Goal: Task Accomplishment & Management: Manage account settings

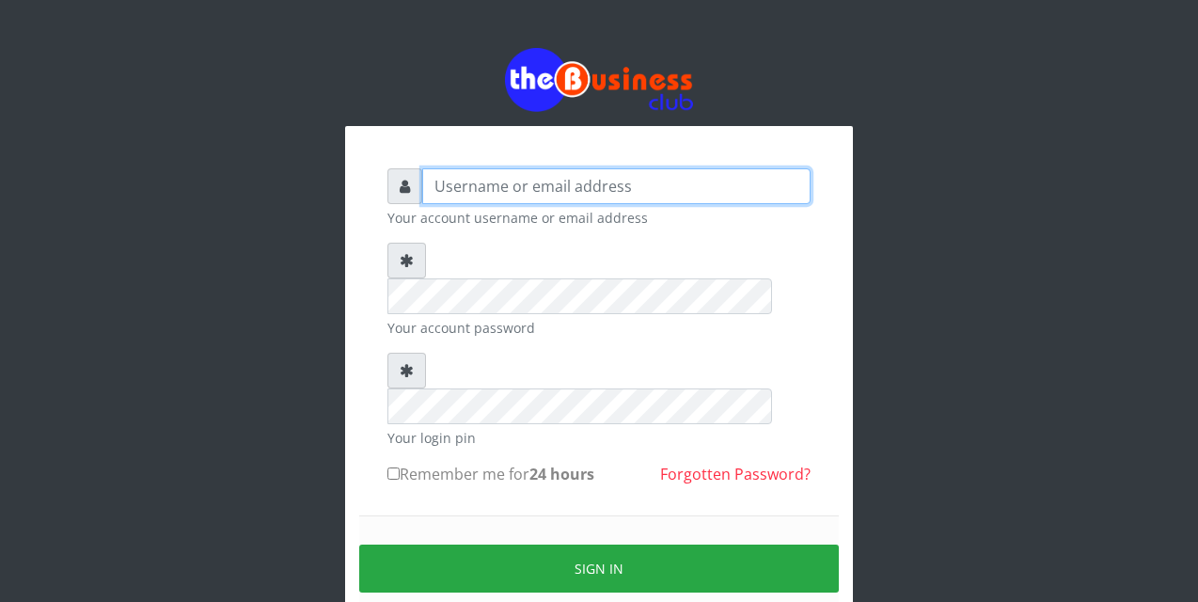
click at [441, 187] on input "text" at bounding box center [616, 186] width 388 height 36
type input "siesther"
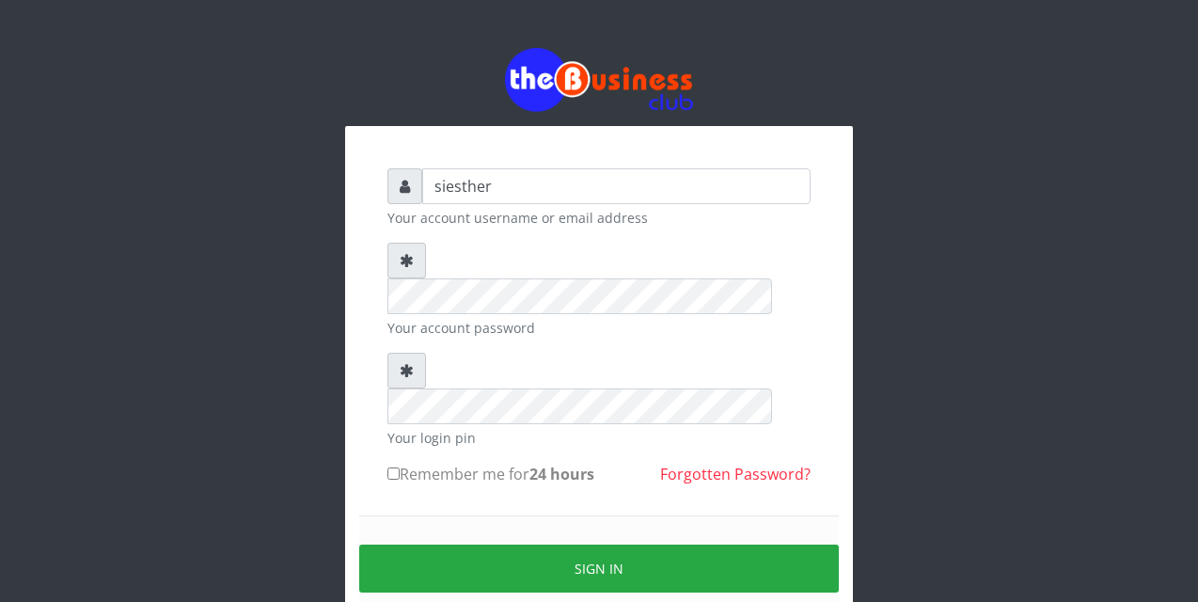
click at [443, 515] on div "Sign in" at bounding box center [599, 568] width 480 height 106
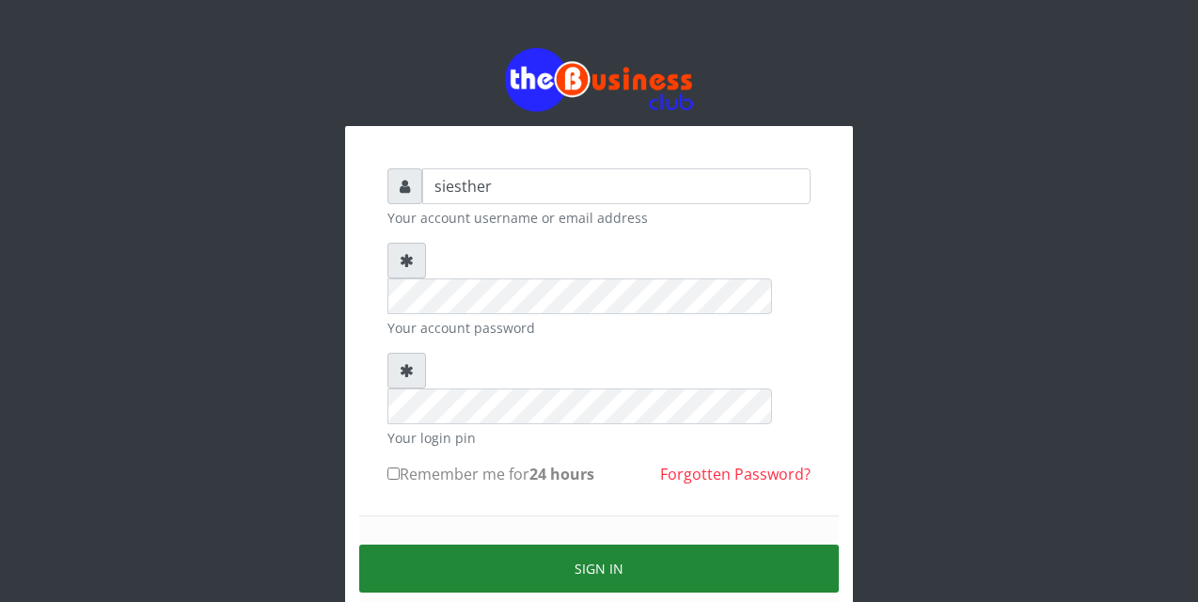
click at [624, 544] on button "Sign in" at bounding box center [599, 568] width 480 height 48
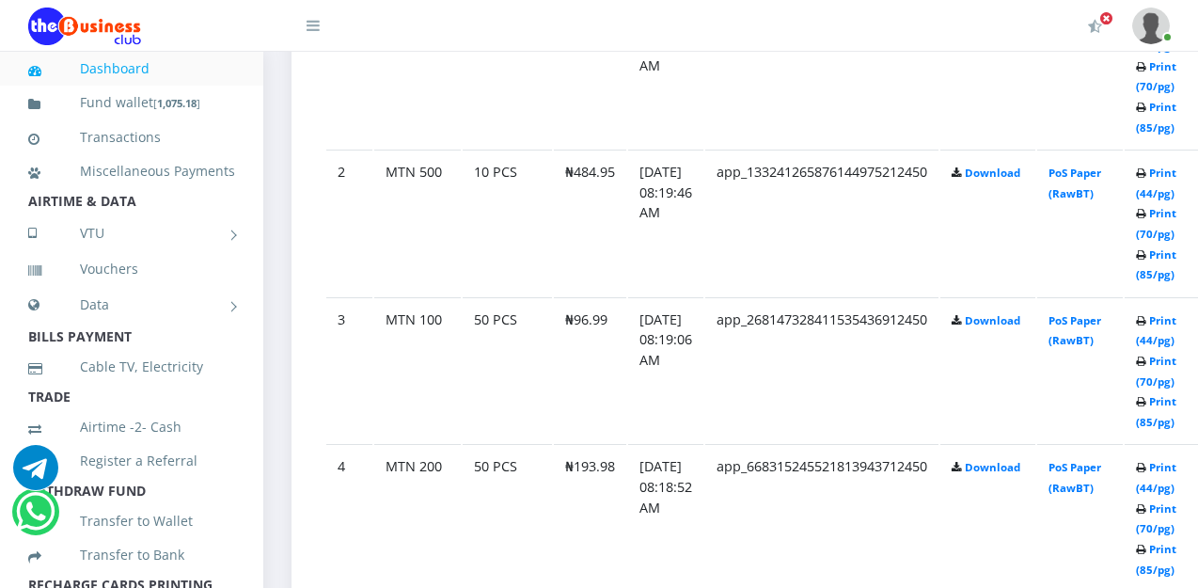
scroll to position [1203, 0]
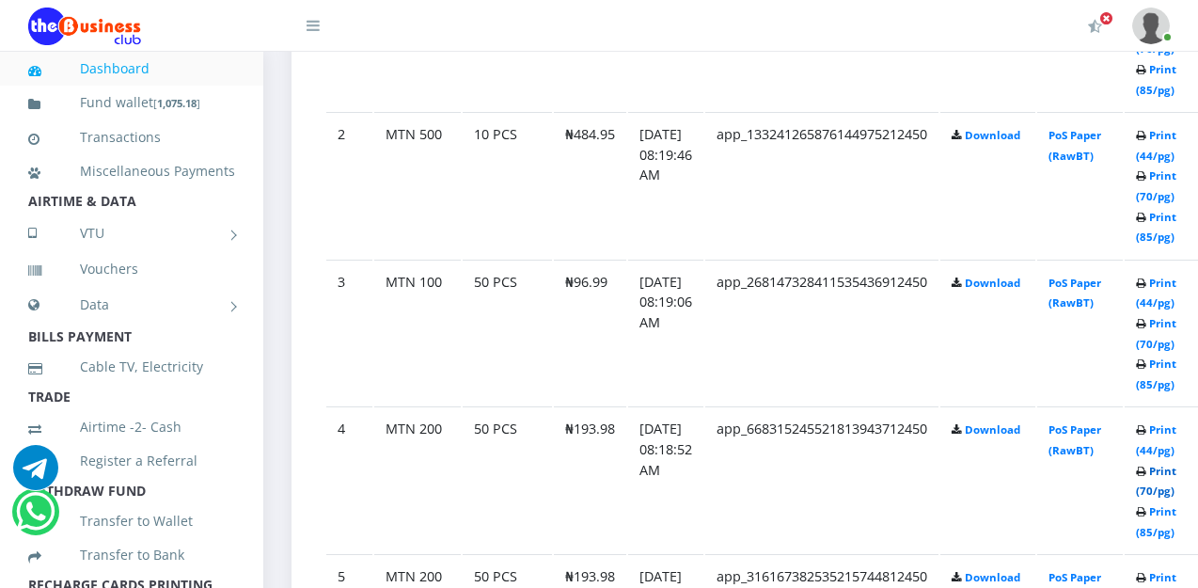
click at [1176, 472] on link "Print (70/pg)" at bounding box center [1156, 481] width 40 height 35
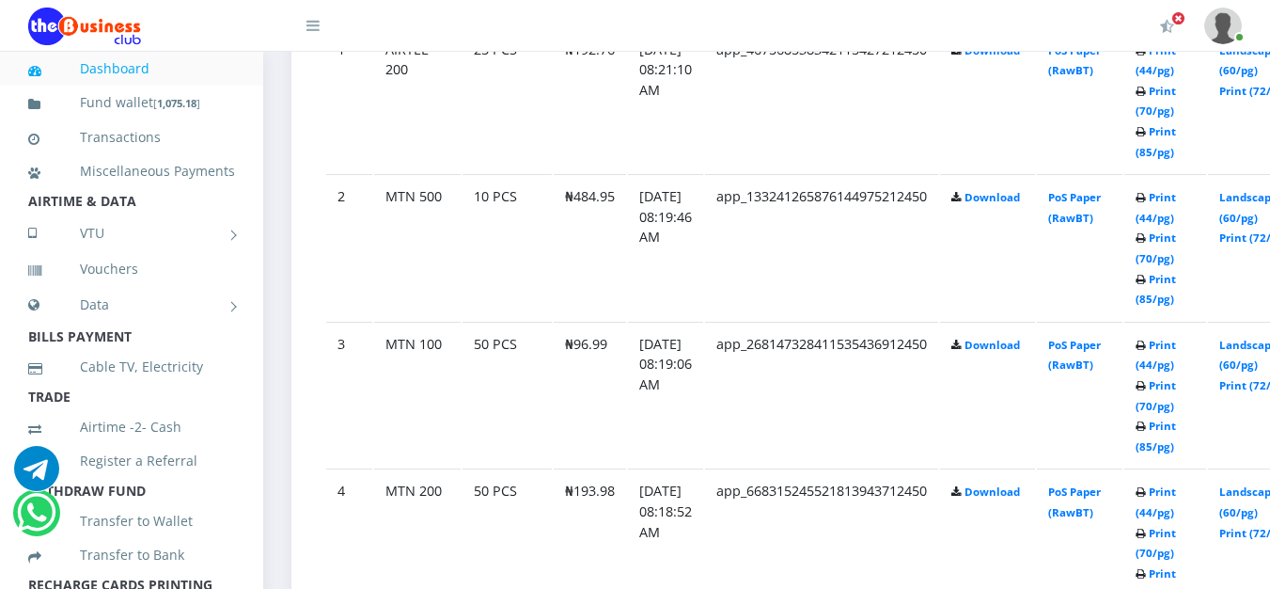
scroll to position [1203, 0]
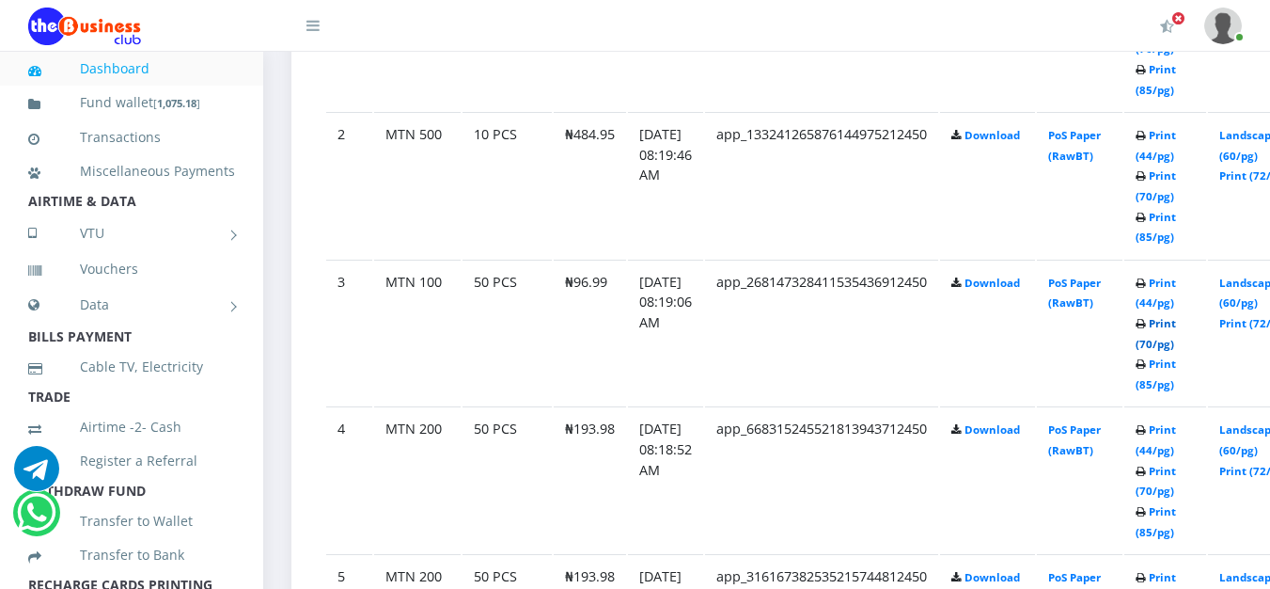
click at [1176, 326] on link "Print (70/pg)" at bounding box center [1156, 333] width 40 height 35
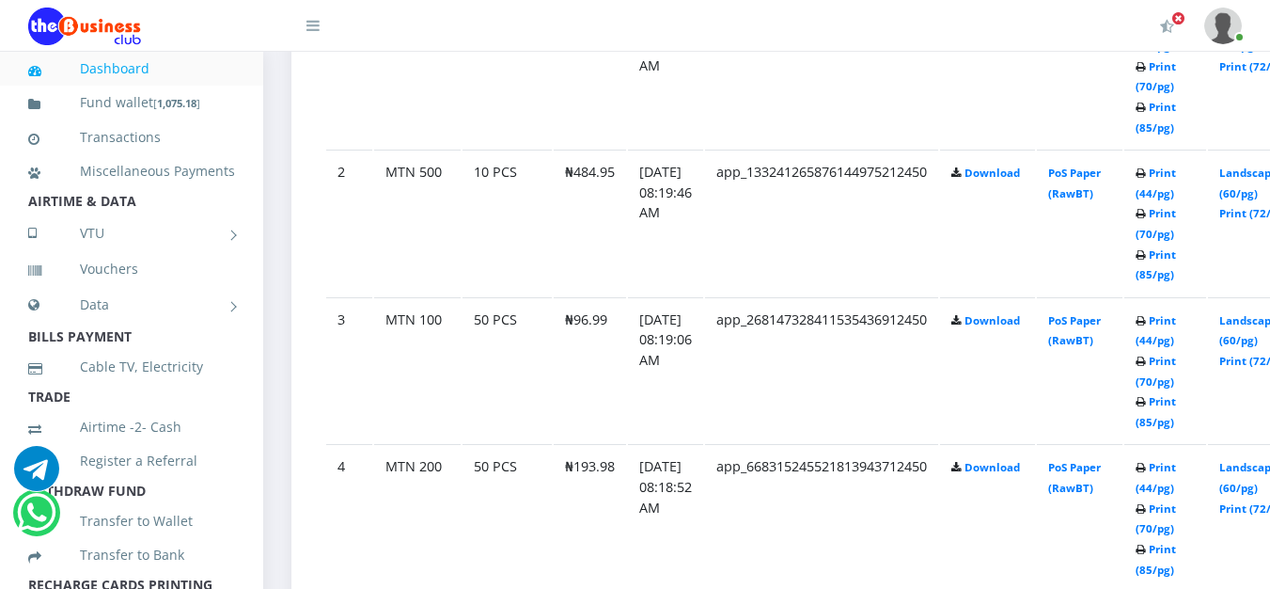
scroll to position [1128, 0]
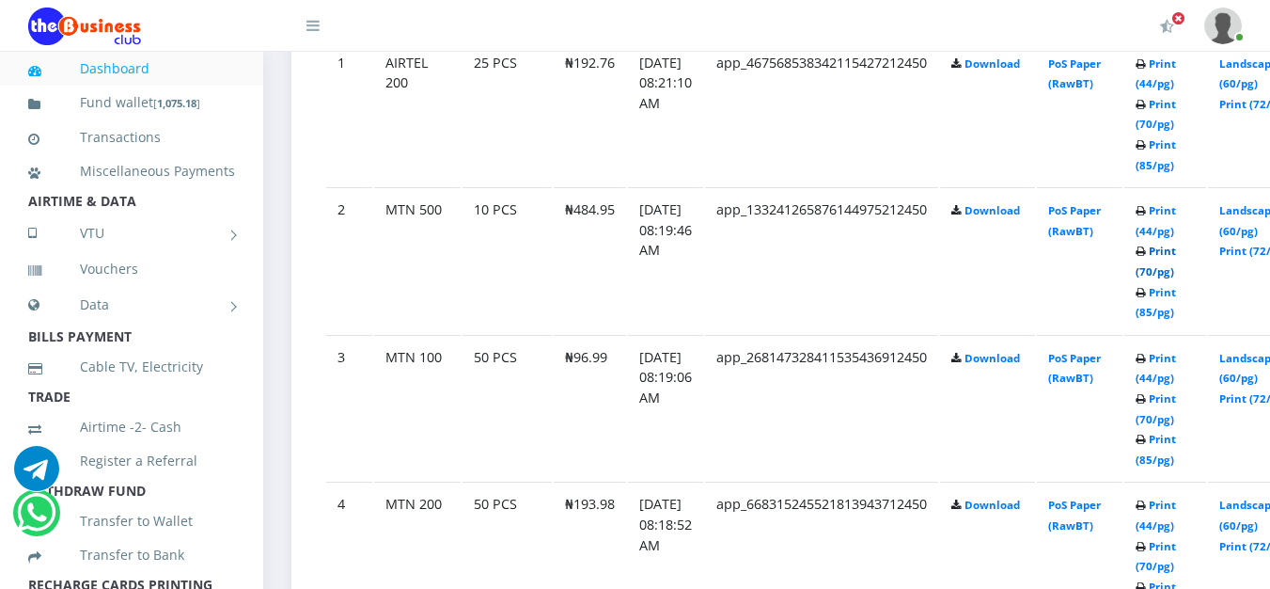
click at [1176, 257] on link "Print (70/pg)" at bounding box center [1156, 261] width 40 height 35
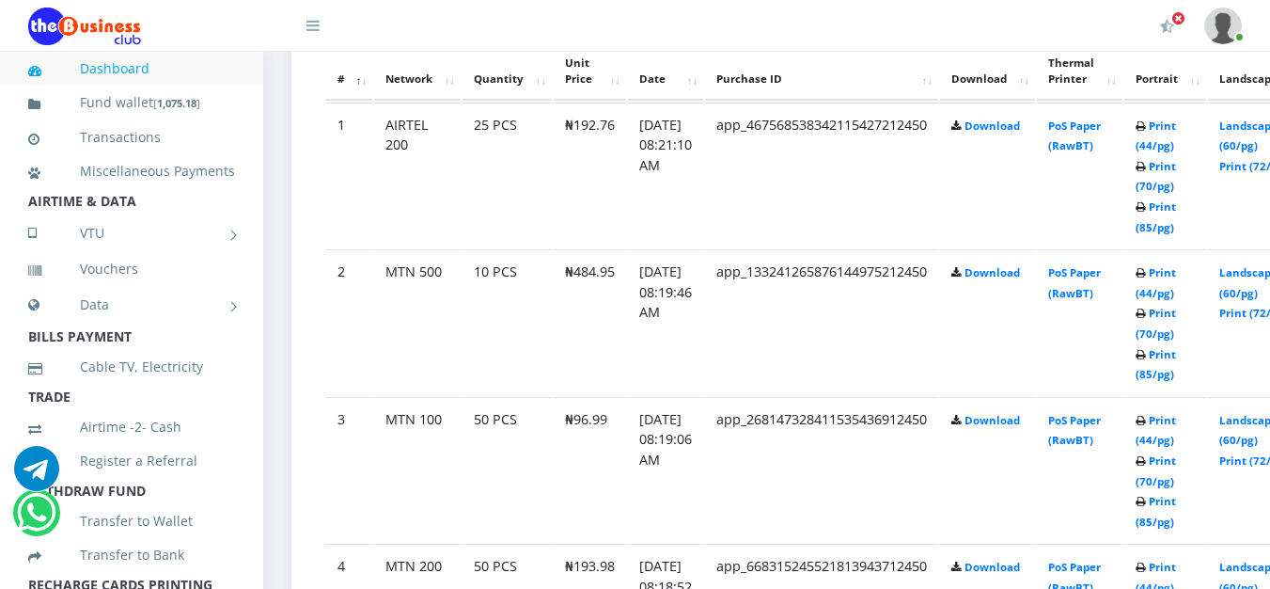
scroll to position [1128, 0]
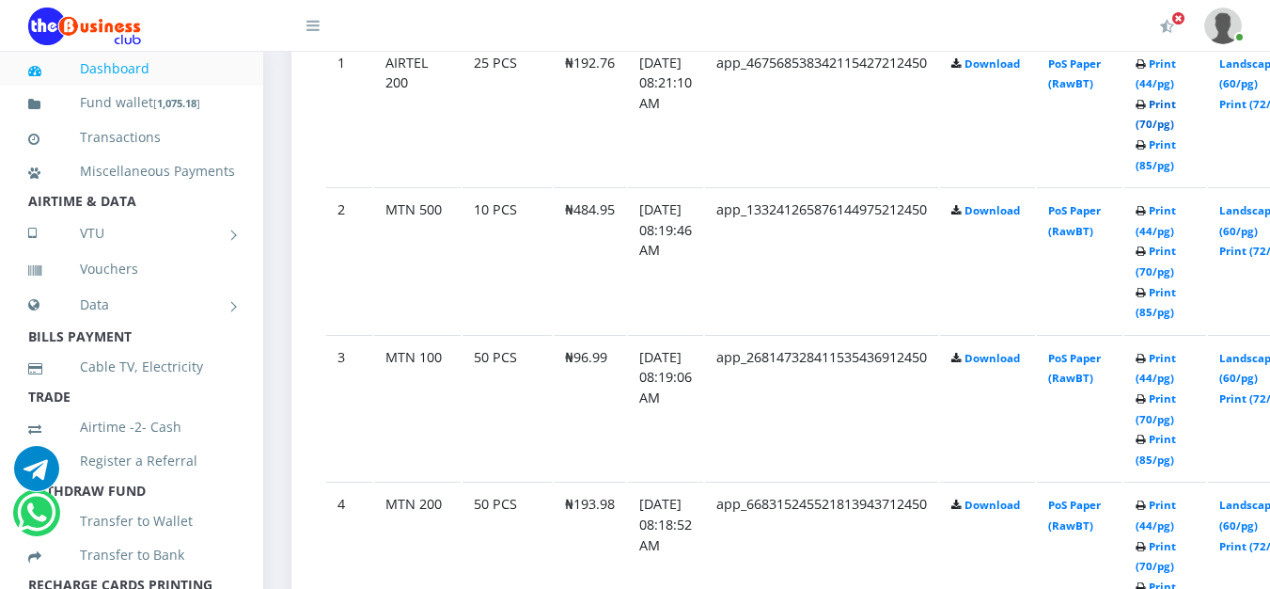
click at [1176, 105] on link "Print (70/pg)" at bounding box center [1156, 114] width 40 height 35
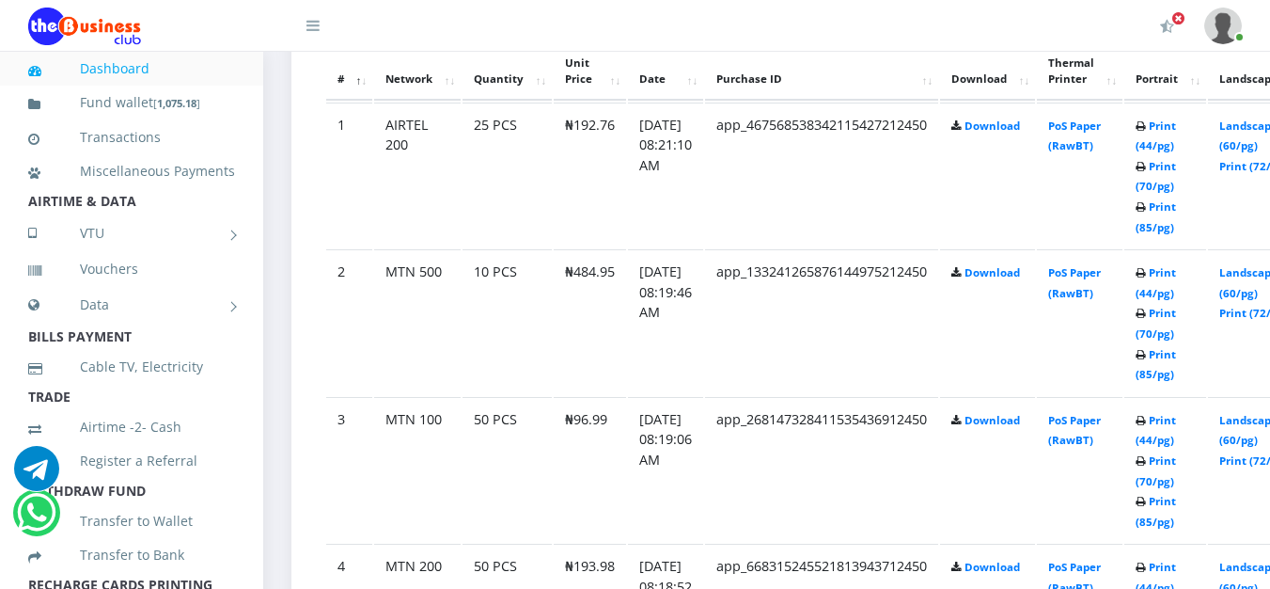
scroll to position [1128, 0]
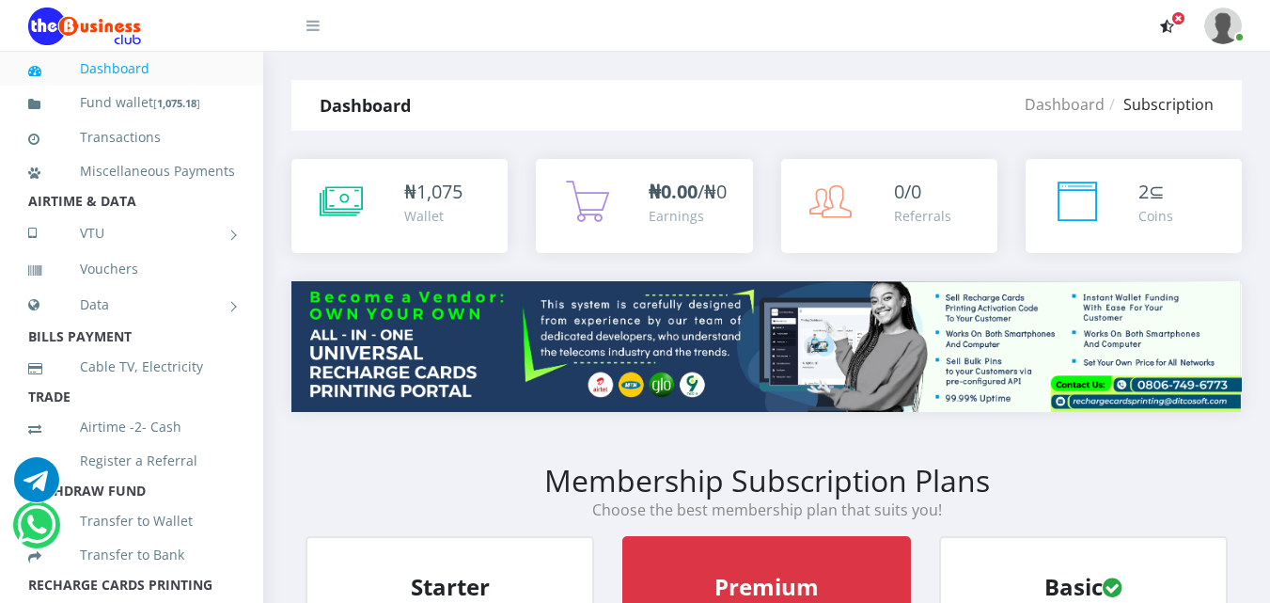
click at [1172, 25] on icon "button" at bounding box center [1167, 26] width 14 height 15
click at [1232, 36] on img at bounding box center [1223, 26] width 38 height 37
click at [1139, 134] on link "Logout" at bounding box center [1171, 131] width 122 height 30
